Goal: Task Accomplishment & Management: Manage account settings

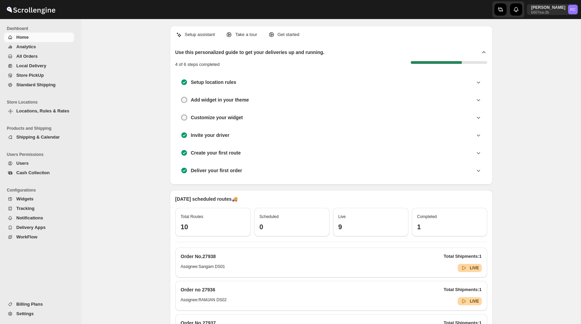
click at [34, 202] on span "Widgets" at bounding box center [44, 199] width 56 height 7
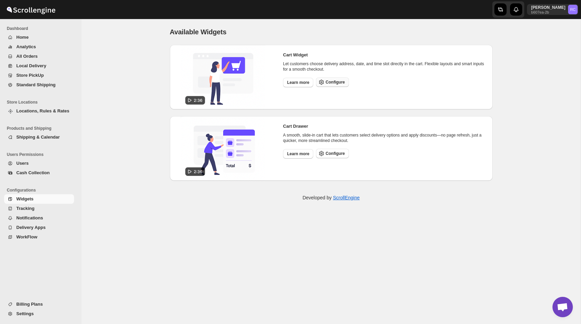
click at [339, 78] on button "Configure" at bounding box center [332, 83] width 33 height 10
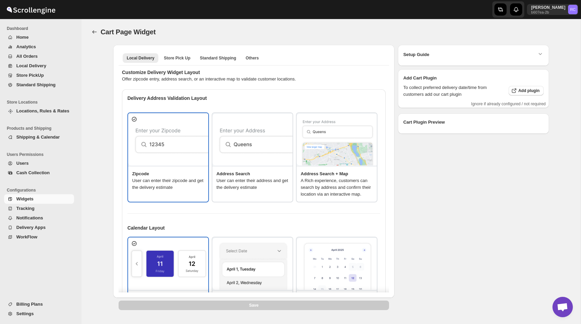
type textarea "Enter Your Zip Code"
type textarea "ZIP Code"
type textarea "Check"
type textarea "Delivery available."
type textarea "Service not available."
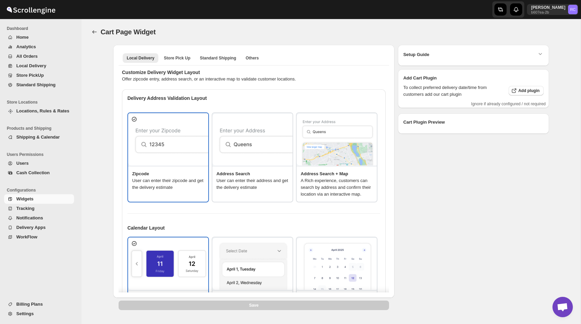
type textarea "Select a date."
type textarea "Select preferred time slot."
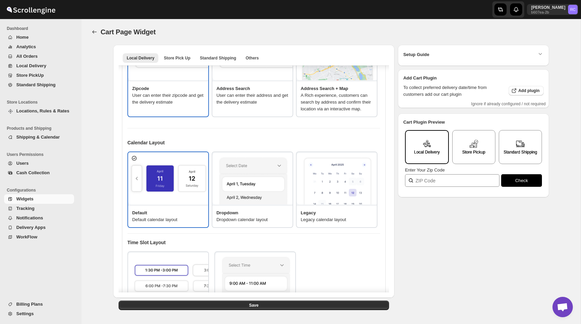
scroll to position [93, 0]
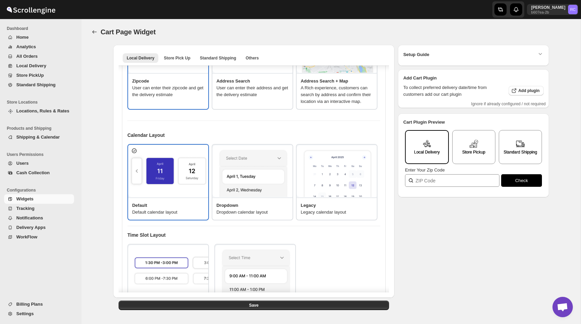
click at [325, 95] on p "A Rich experience, customers can search by address and confirm their location v…" at bounding box center [337, 95] width 72 height 20
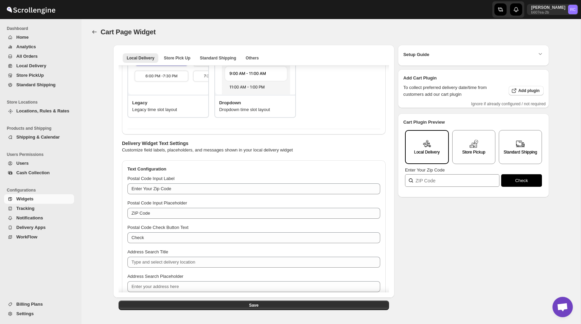
scroll to position [357, 0]
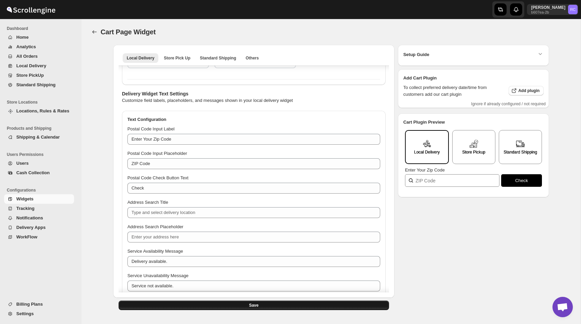
click at [182, 307] on button "Save" at bounding box center [254, 306] width 271 height 10
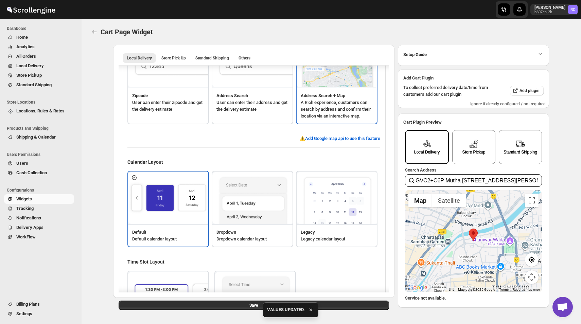
scroll to position [47, 0]
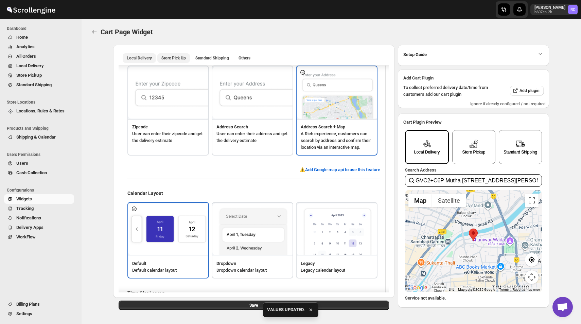
click at [181, 62] on button "Store Pick Up" at bounding box center [173, 58] width 33 height 10
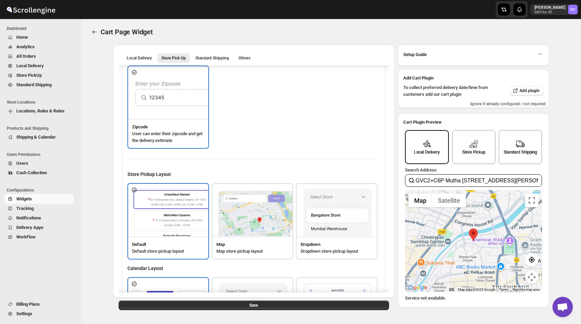
click at [38, 133] on button "Shipping & Calendar" at bounding box center [39, 138] width 70 height 10
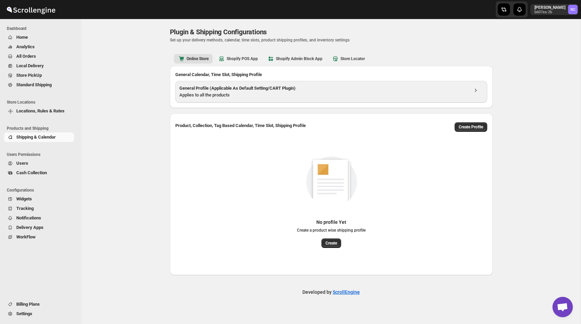
click at [232, 101] on div "General Profile (Applicable As Default Setting/CART Plugin) Applies to all the …" at bounding box center [331, 92] width 312 height 22
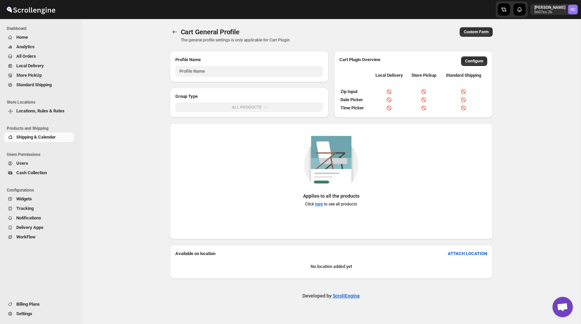
type input "General Profile (Applicable for CART Plugin)"
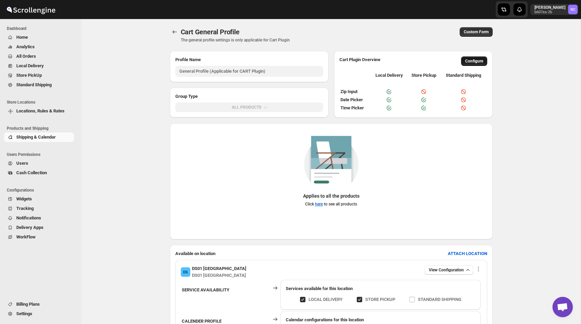
click at [465, 62] on span "Configure" at bounding box center [474, 60] width 18 height 5
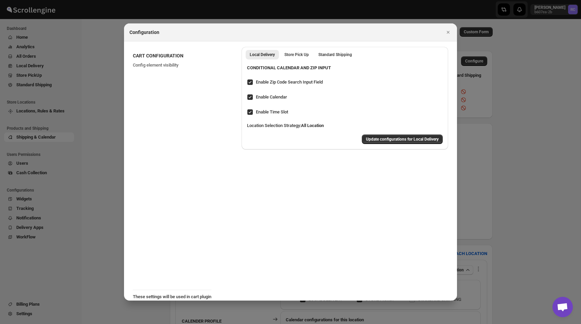
click at [257, 96] on span "Enable Calendar" at bounding box center [271, 97] width 31 height 5
click at [253, 96] on input "Enable Calendar" at bounding box center [249, 97] width 5 height 5
checkbox input "false"
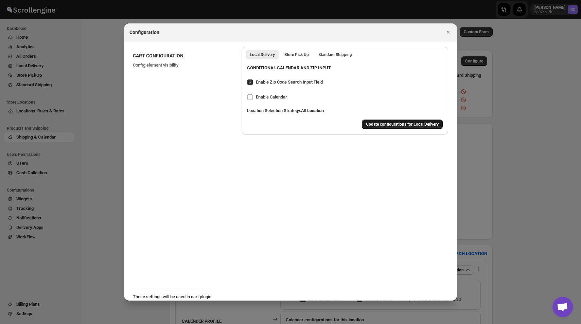
click at [388, 125] on span "Update configurations for Local Delivery" at bounding box center [402, 124] width 73 height 5
click at [447, 33] on icon "Close" at bounding box center [448, 32] width 3 height 3
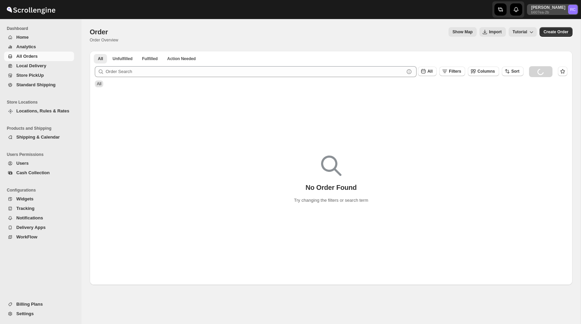
click at [554, 7] on p "Rahul Chopra" at bounding box center [548, 7] width 34 height 5
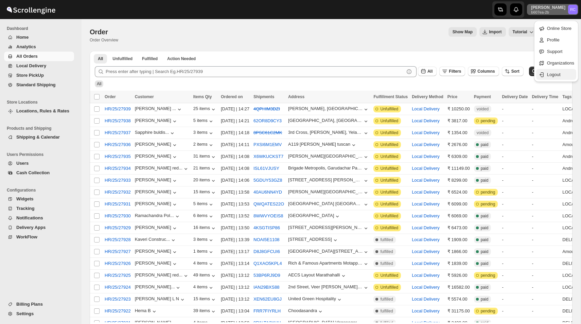
click at [550, 70] on button "Logout" at bounding box center [556, 74] width 40 height 11
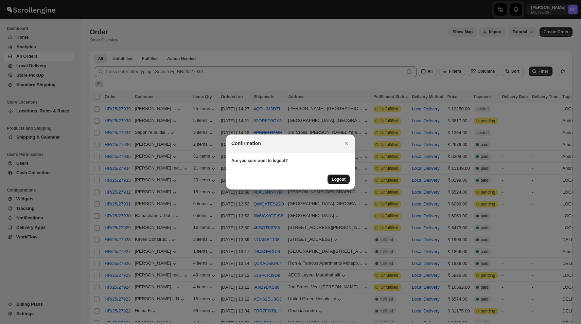
click at [341, 177] on span "Logout" at bounding box center [339, 179] width 14 height 5
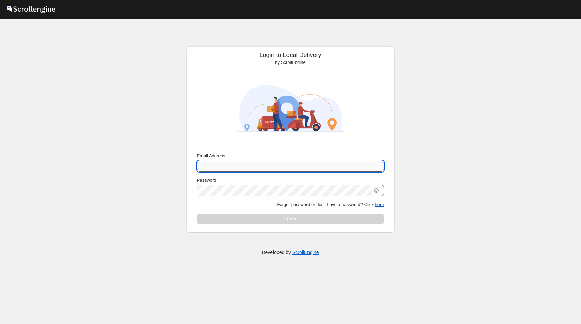
click at [252, 166] on input "Email Address" at bounding box center [290, 166] width 187 height 11
type input "[PERSON_NAME][EMAIL_ADDRESS][DOMAIN_NAME]"
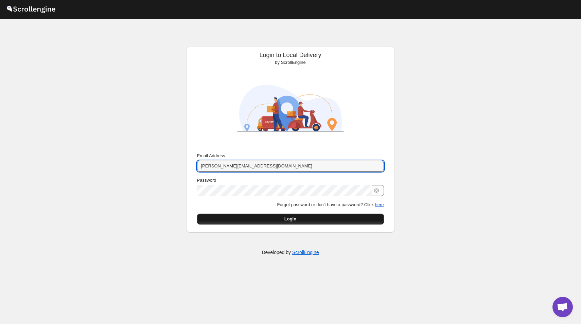
click at [278, 217] on button "Login" at bounding box center [290, 219] width 187 height 11
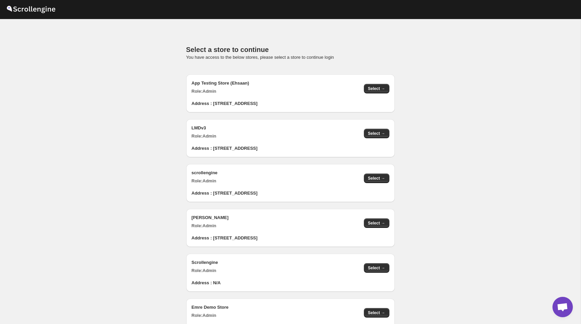
scroll to position [684, 0]
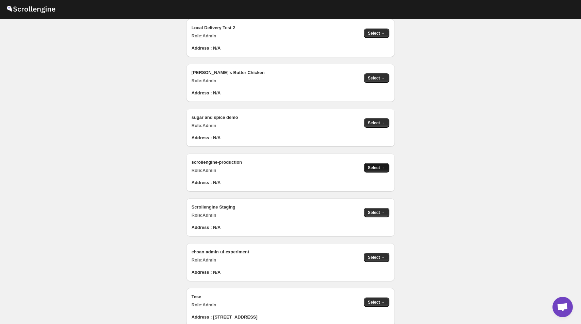
click at [374, 166] on span "Select →" at bounding box center [376, 167] width 17 height 5
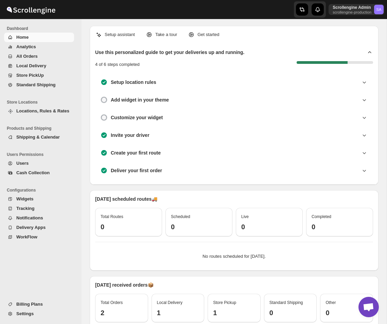
click at [38, 56] on span "All Orders" at bounding box center [44, 56] width 56 height 7
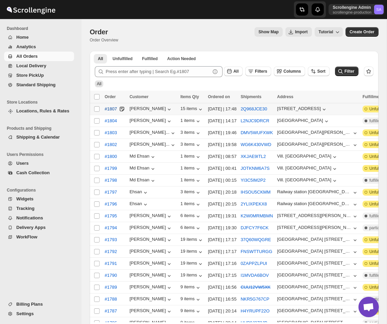
click at [111, 110] on span "#1807" at bounding box center [111, 109] width 12 height 7
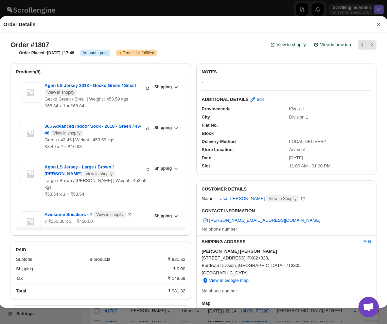
click at [378, 28] on button "×" at bounding box center [379, 25] width 10 height 10
